Goal: Task Accomplishment & Management: Manage account settings

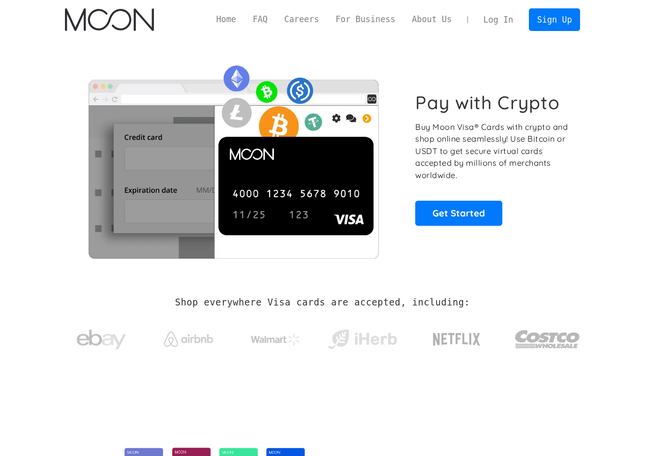
click at [489, 14] on link "Log In" at bounding box center [498, 20] width 46 height 22
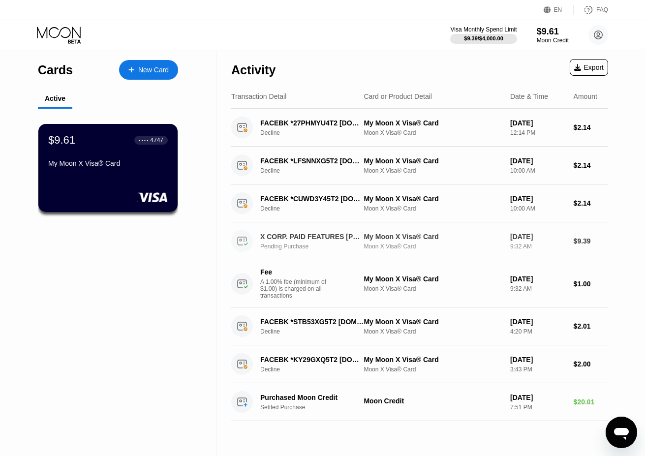
click at [322, 242] on div "X CORP. PAID FEATURES +14156978699 US Pending Purchase" at bounding box center [316, 241] width 112 height 17
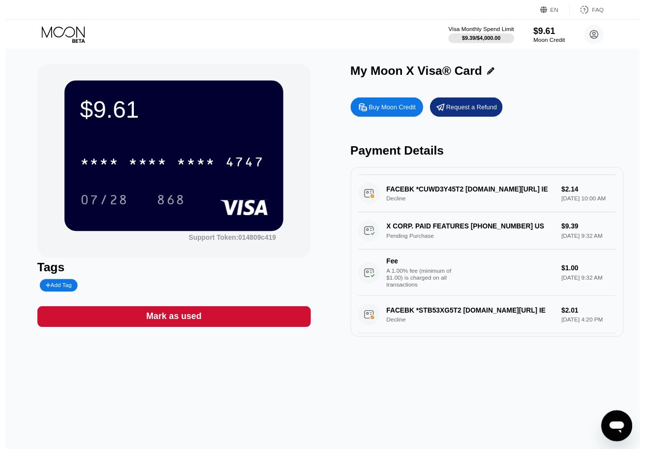
scroll to position [52, 0]
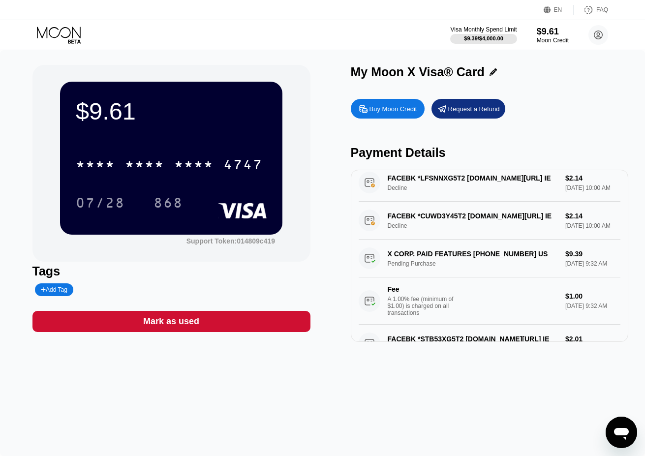
click at [408, 266] on div "X CORP. PAID FEATURES +14156978699 US Pending Purchase $9.39 Aug 23, 2025 9:32 …" at bounding box center [490, 282] width 262 height 85
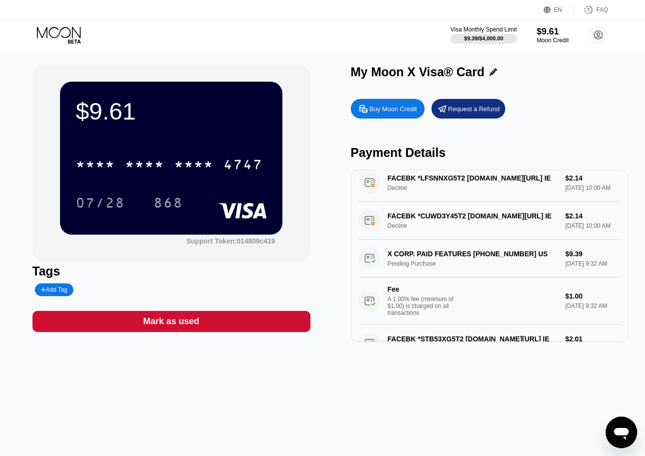
click at [408, 266] on div "X CORP. PAID FEATURES +14156978699 US Pending Purchase $9.39 Aug 23, 2025 9:32 …" at bounding box center [490, 282] width 262 height 85
click at [474, 112] on div "Request a Refund" at bounding box center [474, 109] width 52 height 8
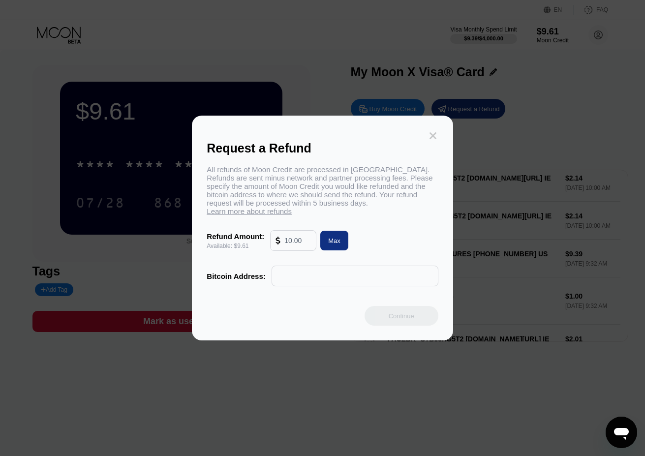
click at [432, 141] on icon at bounding box center [433, 135] width 11 height 11
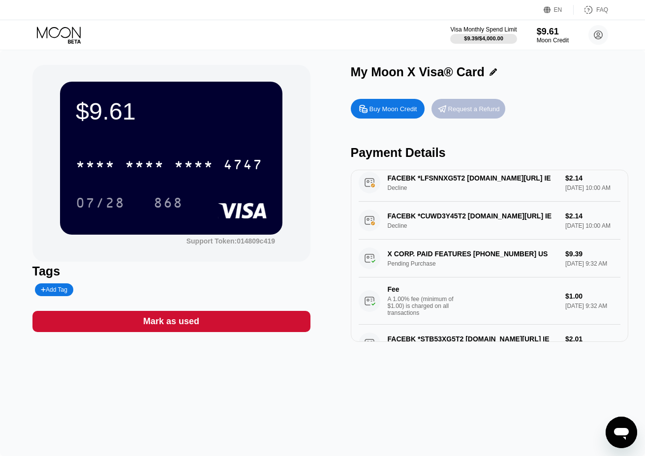
click at [455, 106] on div "Request a Refund" at bounding box center [474, 109] width 52 height 8
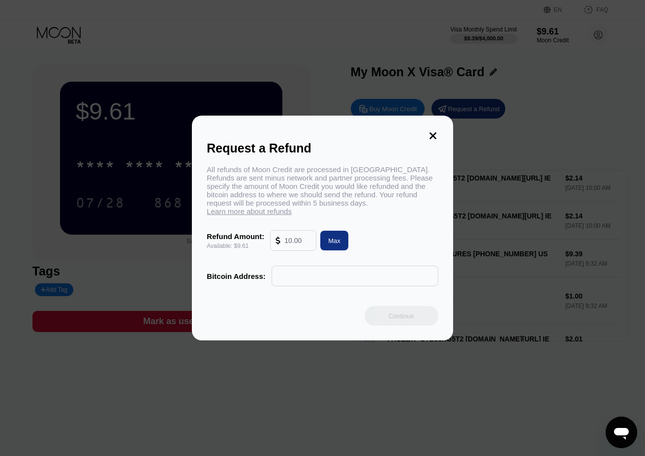
click at [335, 271] on input "text" at bounding box center [355, 276] width 156 height 20
click at [438, 141] on icon at bounding box center [433, 135] width 11 height 11
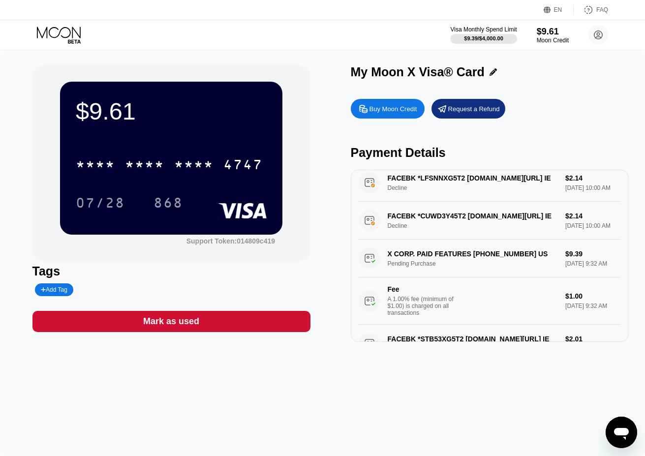
click at [521, 270] on div "X CORP. PAID FEATURES +14156978699 US Pending Purchase $9.39 Aug 23, 2025 9:32 …" at bounding box center [490, 282] width 262 height 85
click at [486, 43] on div at bounding box center [484, 39] width 68 height 10
